Goal: Obtain resource: Download file/media

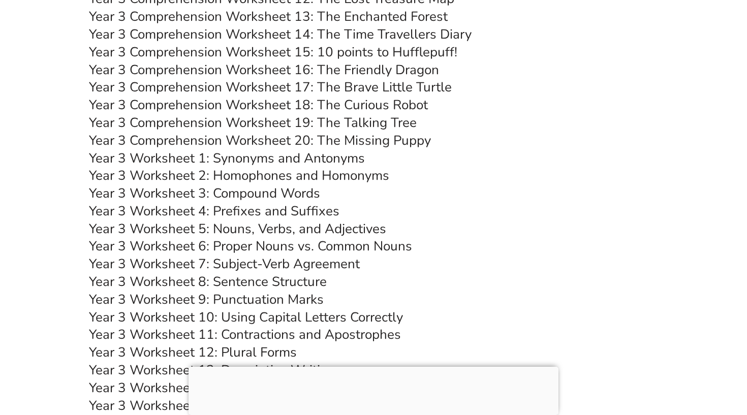
scroll to position [3723, 0]
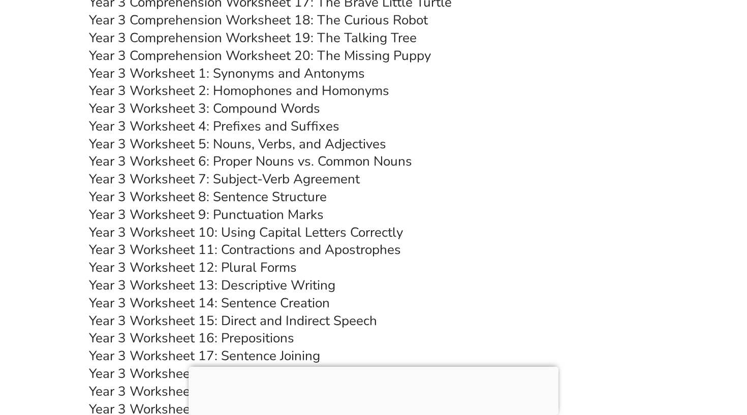
click at [172, 294] on link "Year 3 Worksheet 14: Sentence Creation" at bounding box center [209, 303] width 241 height 18
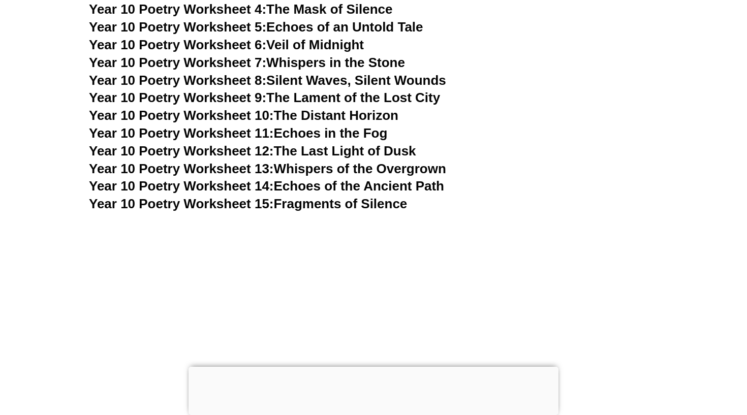
drag, startPoint x: 172, startPoint y: 231, endPoint x: 437, endPoint y: 140, distance: 280.0
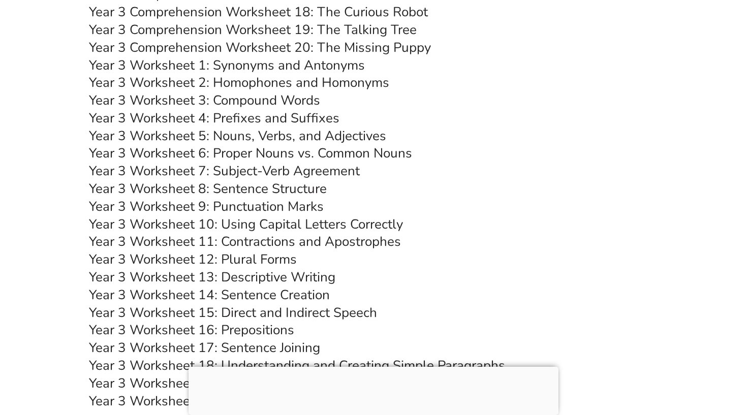
scroll to position [3732, 0]
click at [176, 268] on link "Year 3 Worksheet 13: Descriptive Writing" at bounding box center [212, 277] width 246 height 18
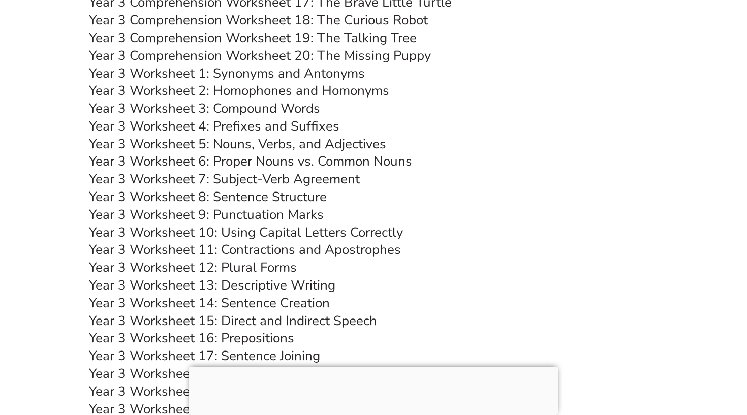
click at [177, 276] on link "Year 3 Worksheet 13: Descriptive Writing" at bounding box center [212, 285] width 246 height 18
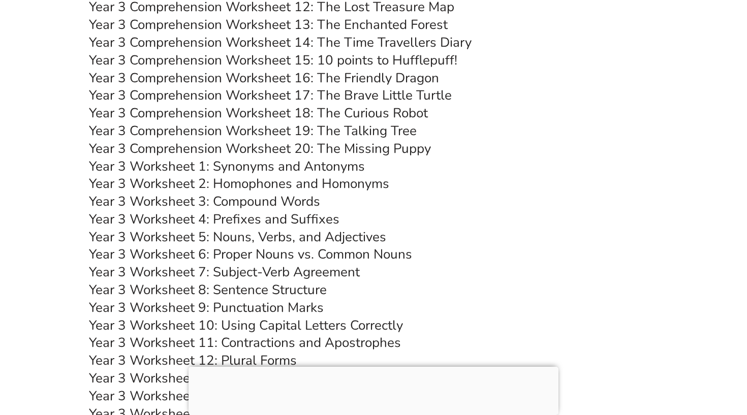
scroll to position [3639, 0]
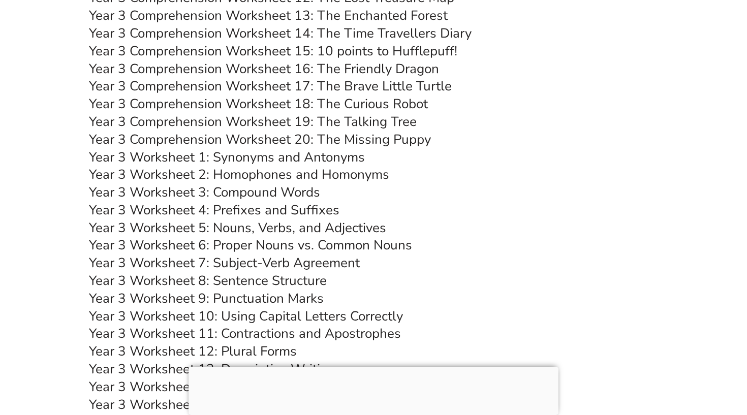
click at [185, 360] on link "Year 3 Worksheet 13: Descriptive Writing" at bounding box center [212, 369] width 246 height 18
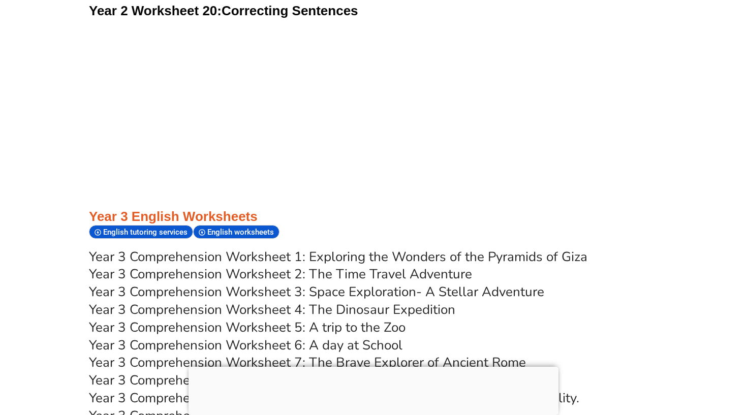
scroll to position [3356, 0]
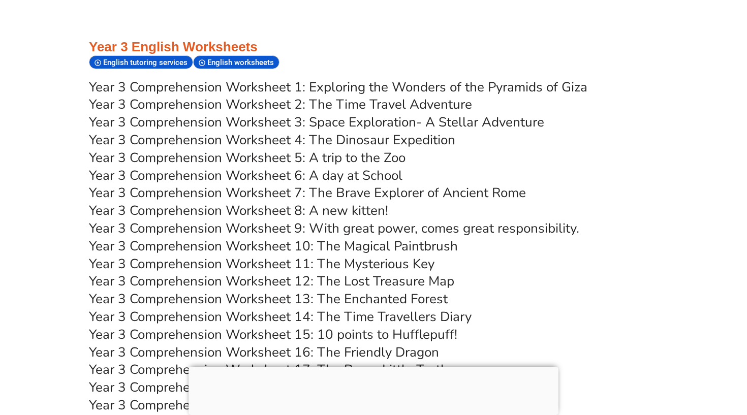
click at [242, 131] on link "Year 3 Comprehension Worksheet 4: The Dinosaur Expedition" at bounding box center [272, 140] width 366 height 18
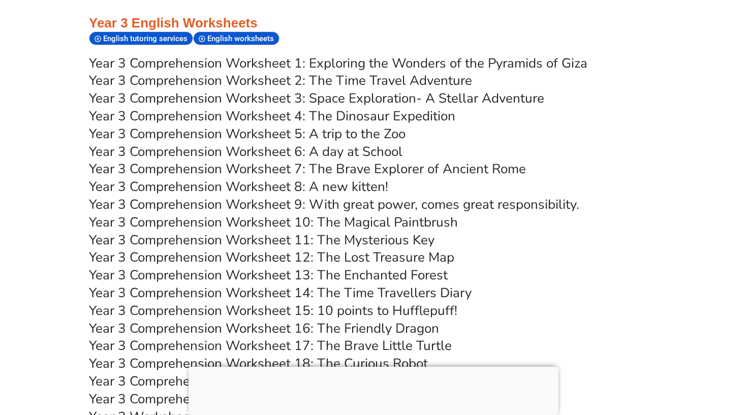
scroll to position [3381, 0]
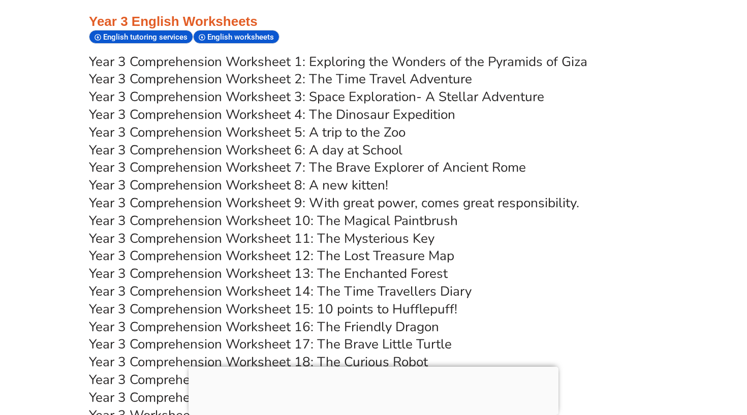
click at [228, 265] on link "Year 3 Comprehension Worksheet 13: The Enchanted Forest" at bounding box center [268, 274] width 359 height 18
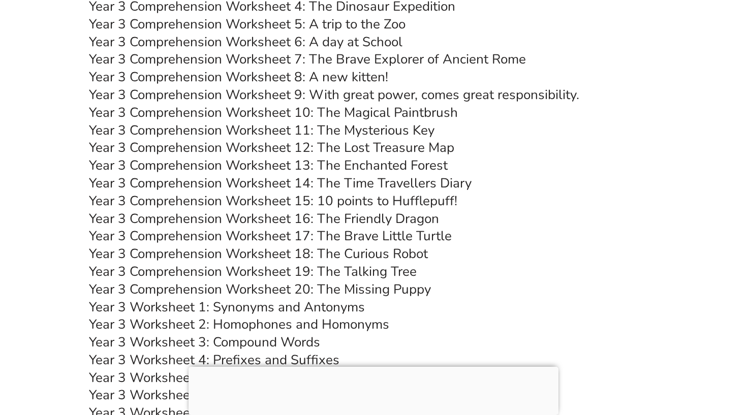
scroll to position [3490, 0]
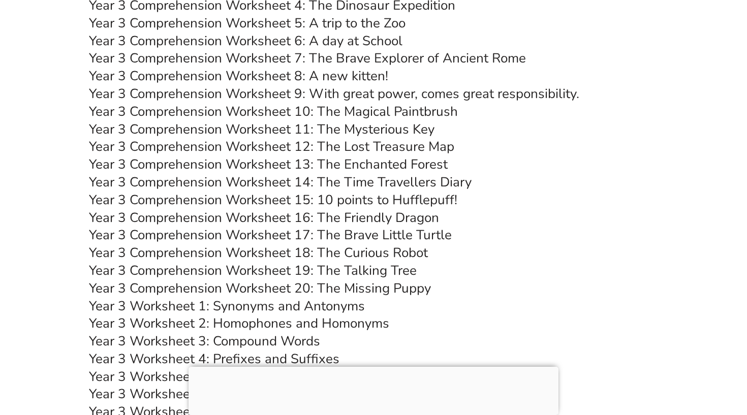
click at [226, 280] on link "Year 3 Comprehension Worksheet 20: The Missing Puppy" at bounding box center [260, 289] width 342 height 18
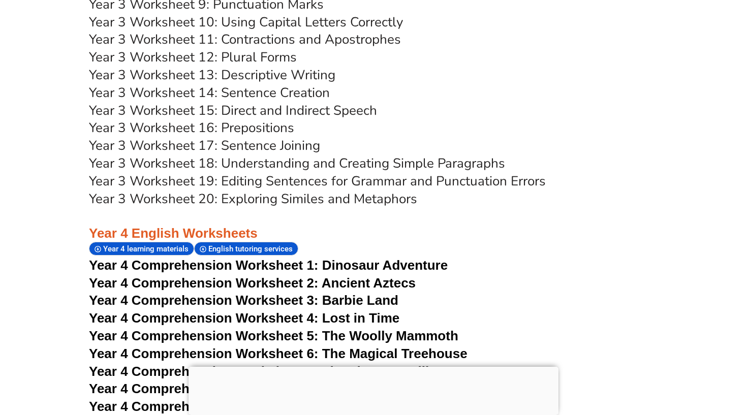
scroll to position [3929, 0]
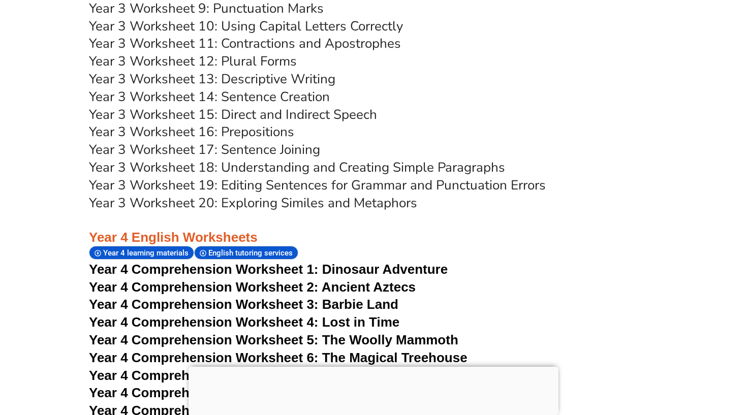
click at [300, 194] on link "Year 3 Worksheet 20: Exploring Similes and Metaphors" at bounding box center [253, 203] width 328 height 18
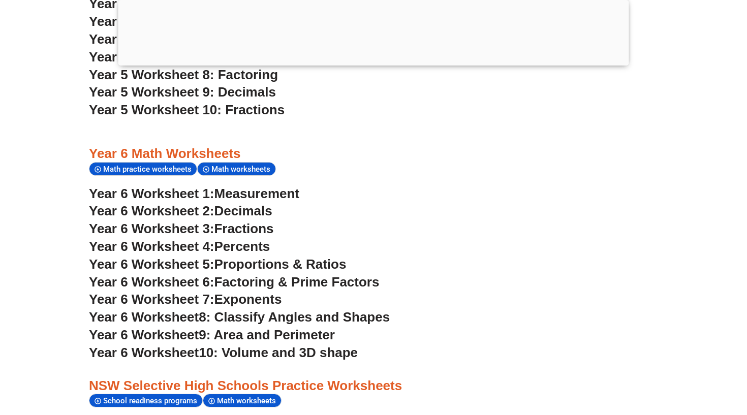
scroll to position [2140, 0]
click at [157, 221] on span "Year 6 Worksheet 3:" at bounding box center [152, 228] width 126 height 15
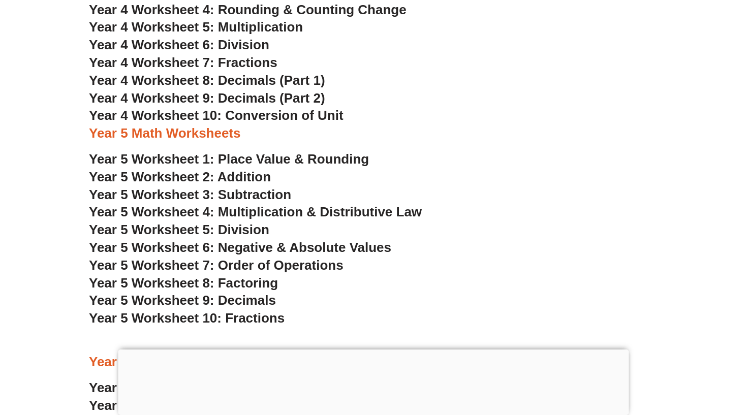
scroll to position [1927, 0]
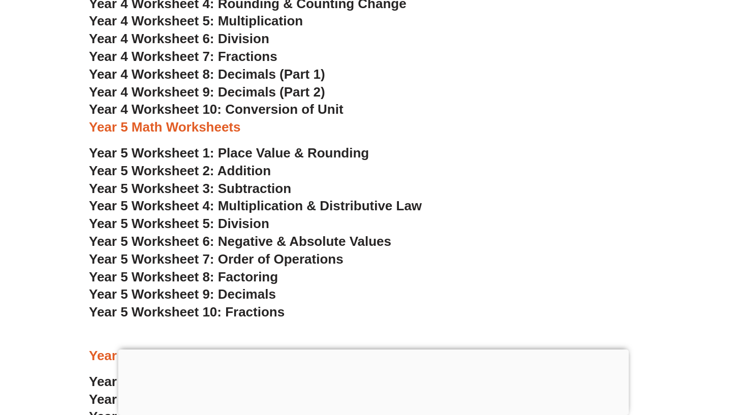
click at [165, 181] on span "Year 5 Worksheet 3: Subtraction" at bounding box center [190, 188] width 202 height 15
click at [243, 216] on span "Year 5 Worksheet 5: Division" at bounding box center [179, 223] width 180 height 15
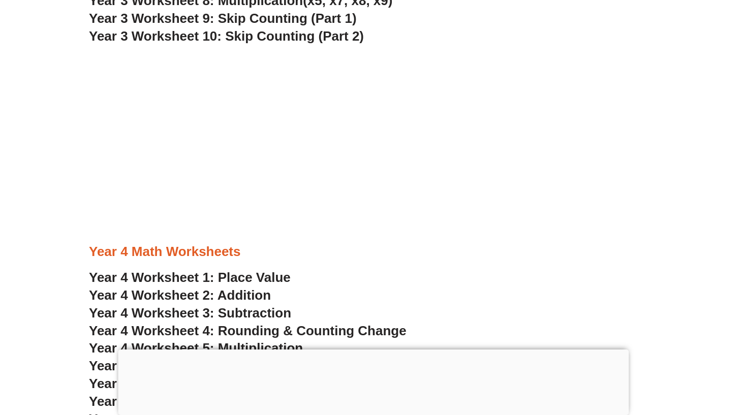
scroll to position [1609, 0]
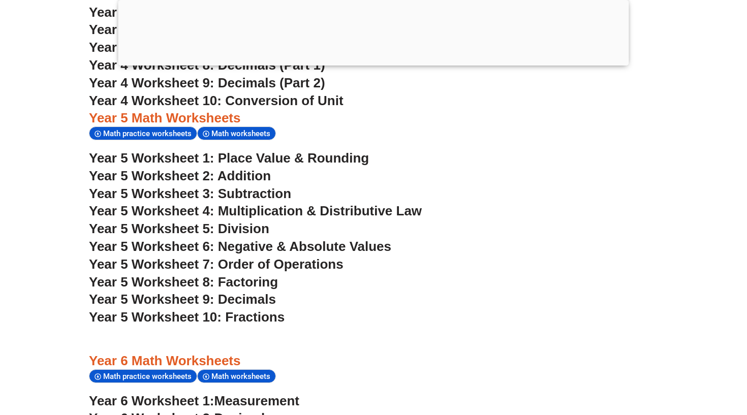
scroll to position [2092, 0]
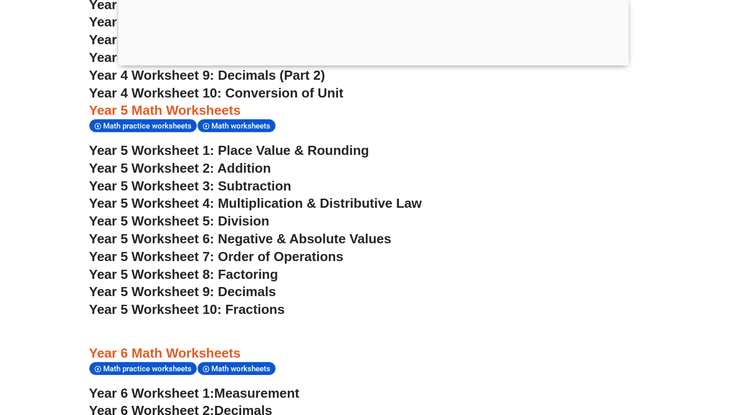
click at [179, 161] on span "Year 5 Worksheet 2: Addition" at bounding box center [180, 168] width 182 height 15
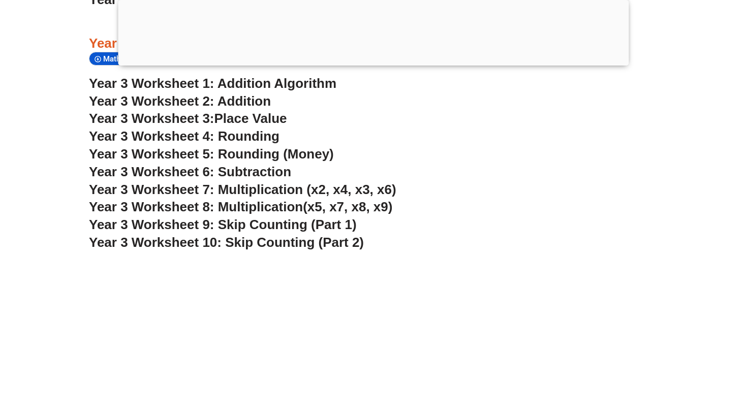
scroll to position [1460, 0]
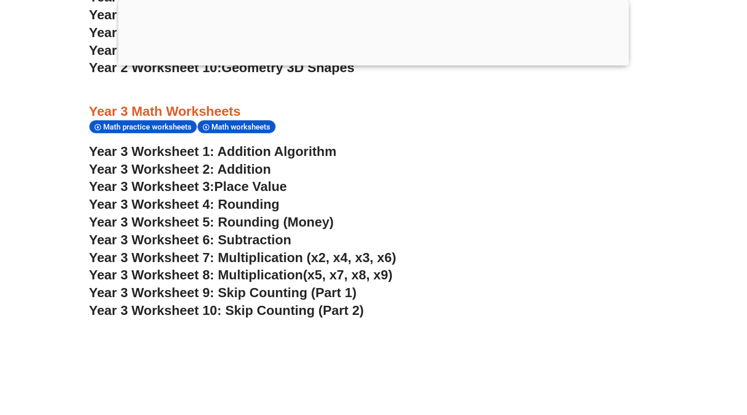
click at [175, 162] on link "Year 3 Worksheet 2: Addition" at bounding box center [180, 169] width 182 height 15
